Goal: Task Accomplishment & Management: Use online tool/utility

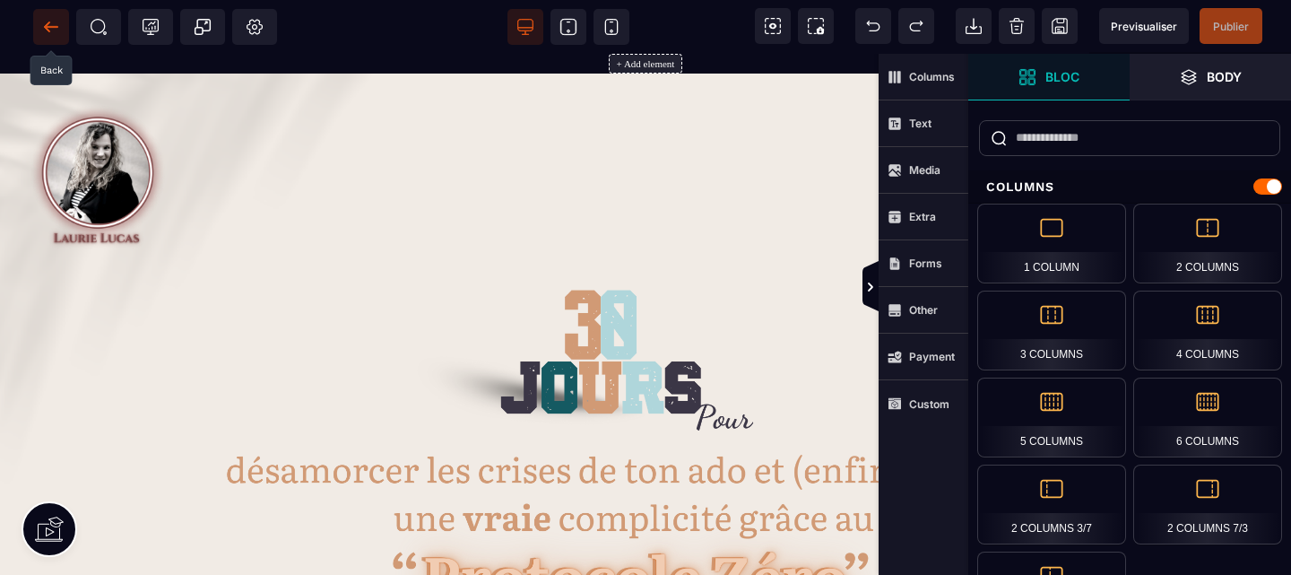
click at [48, 22] on icon at bounding box center [46, 27] width 5 height 10
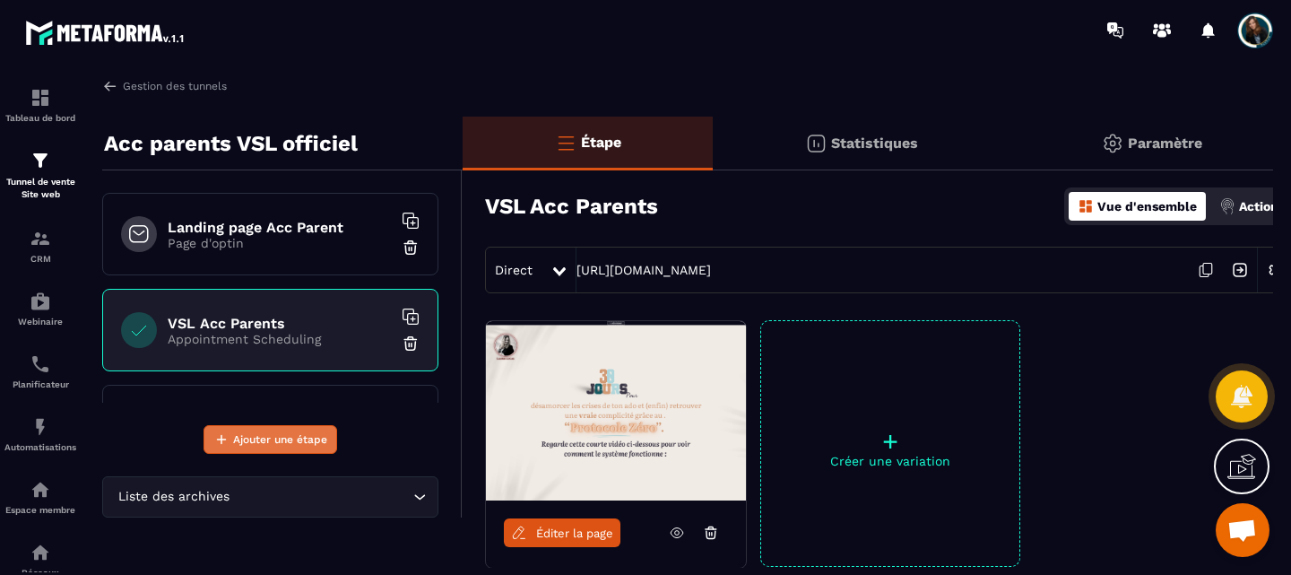
click at [306, 442] on span "Ajouter une étape" at bounding box center [280, 439] width 94 height 18
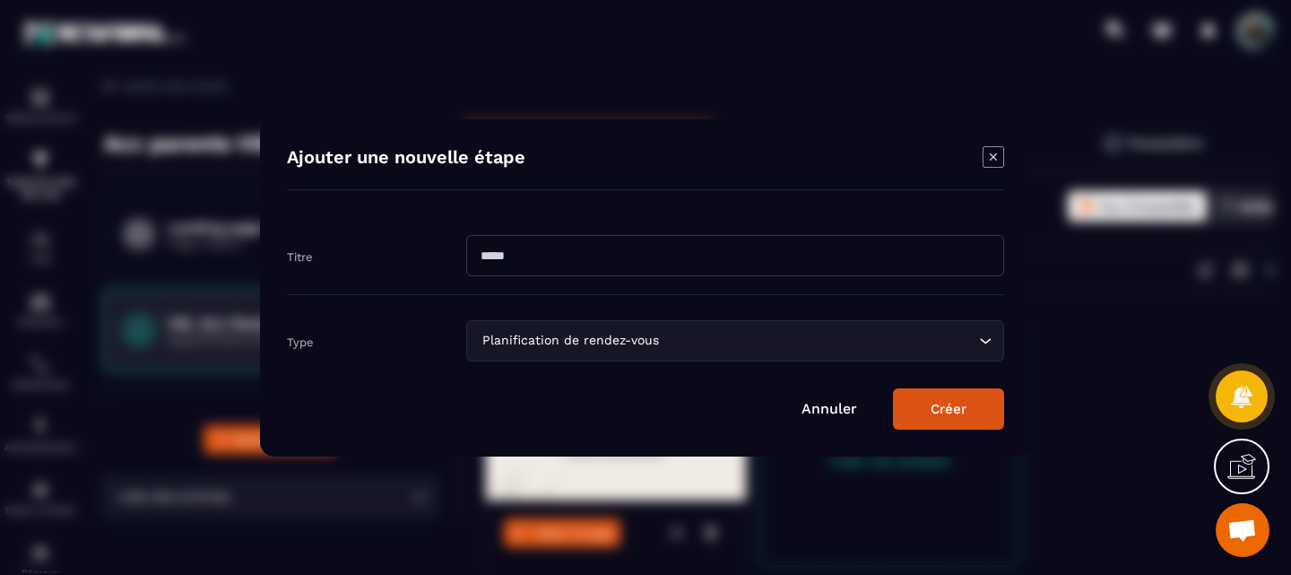
click at [534, 261] on input "Modal window" at bounding box center [735, 255] width 538 height 41
type input "**********"
click at [990, 152] on icon "Modal window" at bounding box center [994, 157] width 22 height 22
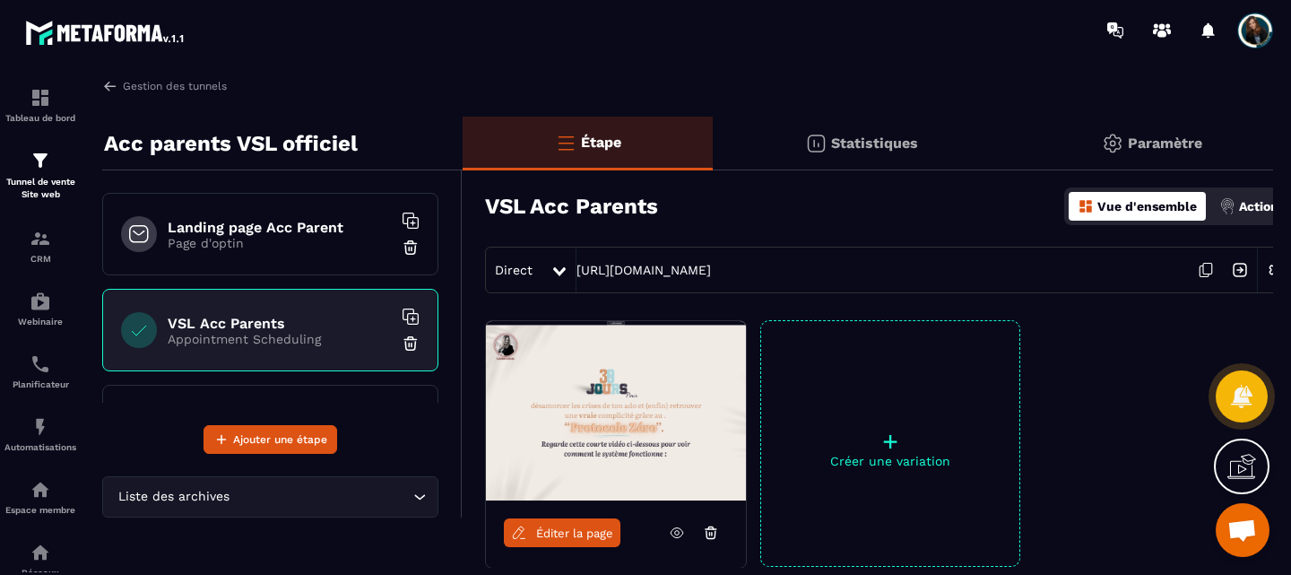
click at [270, 237] on p "Page d'optin" at bounding box center [280, 243] width 224 height 14
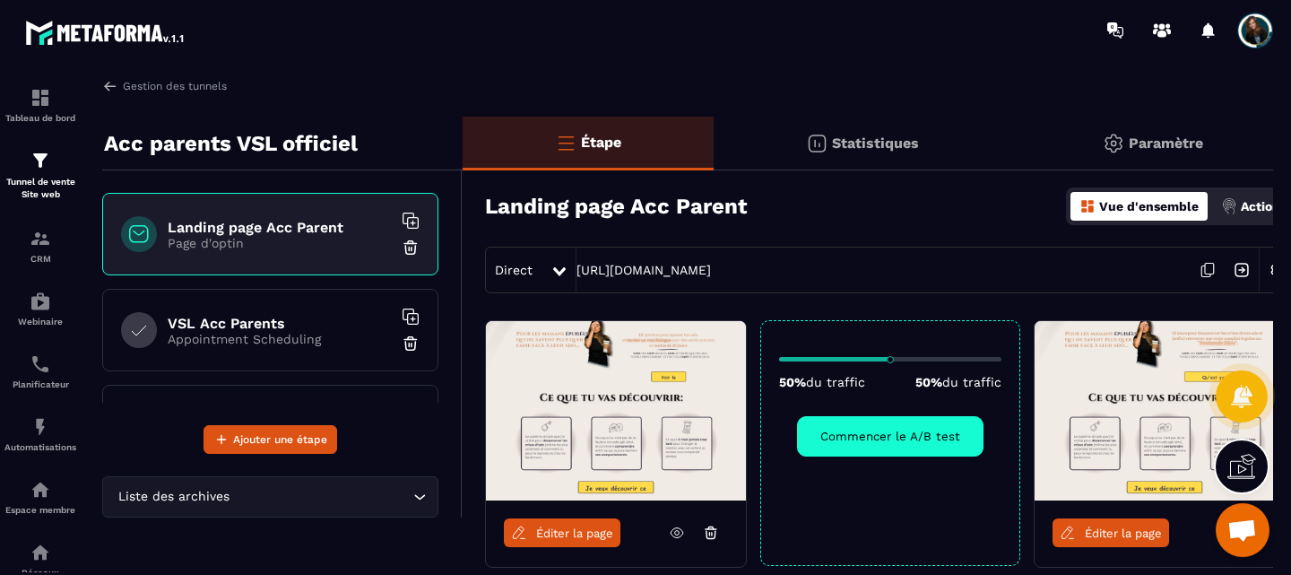
click at [650, 430] on img at bounding box center [616, 410] width 260 height 179
click at [589, 531] on span "Éditer la page" at bounding box center [574, 532] width 77 height 13
